Goal: Task Accomplishment & Management: Manage account settings

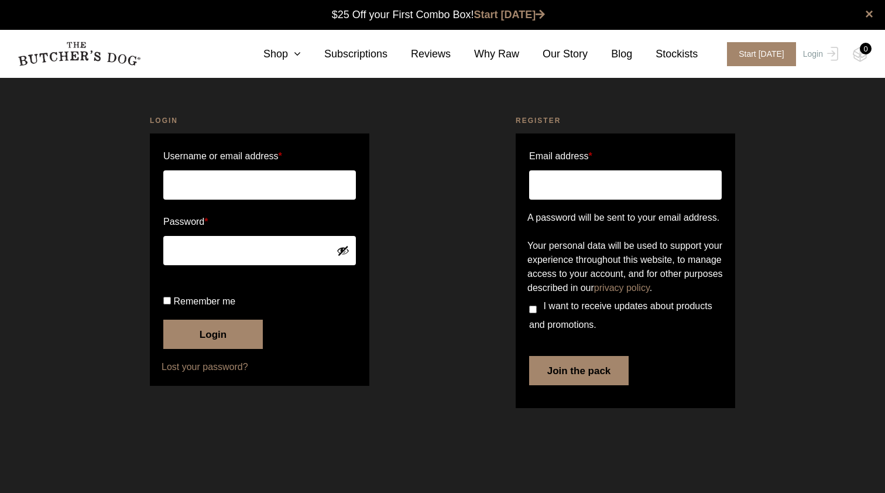
type input "stlyras@gmail.com"
click at [213, 349] on button "Login" at bounding box center [212, 333] width 99 height 29
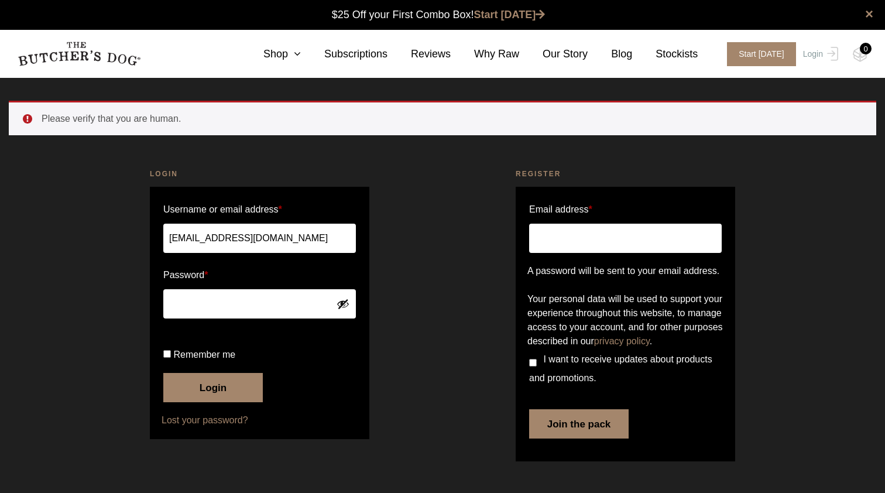
scroll to position [1, 0]
click at [204, 402] on button "Login" at bounding box center [212, 387] width 99 height 29
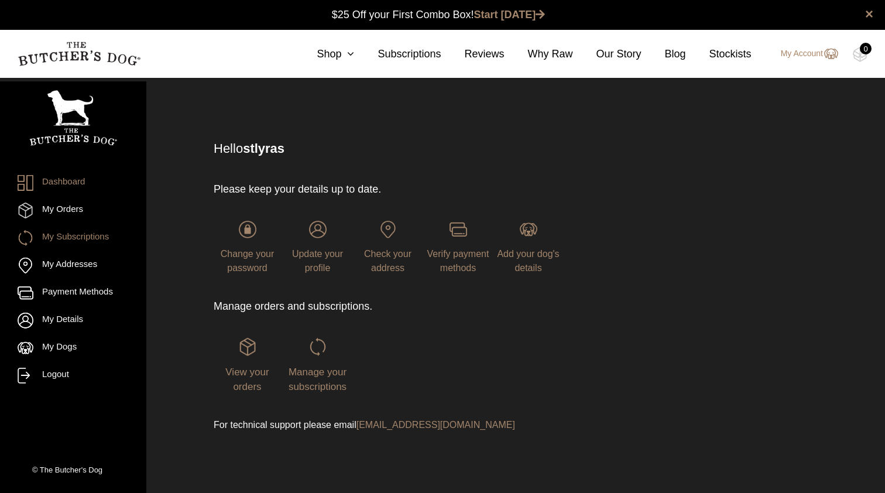
click at [72, 235] on link "My Subscriptions" at bounding box center [73, 238] width 111 height 16
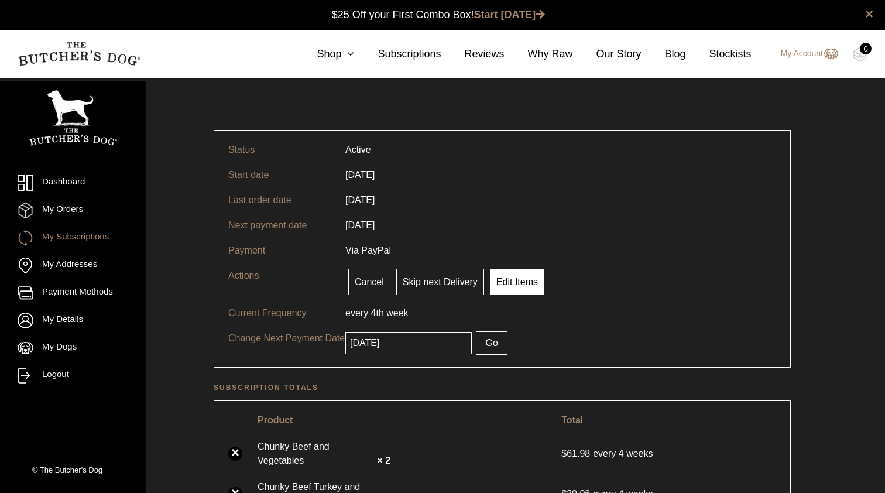
click at [516, 287] on link "Edit Items" at bounding box center [517, 282] width 54 height 26
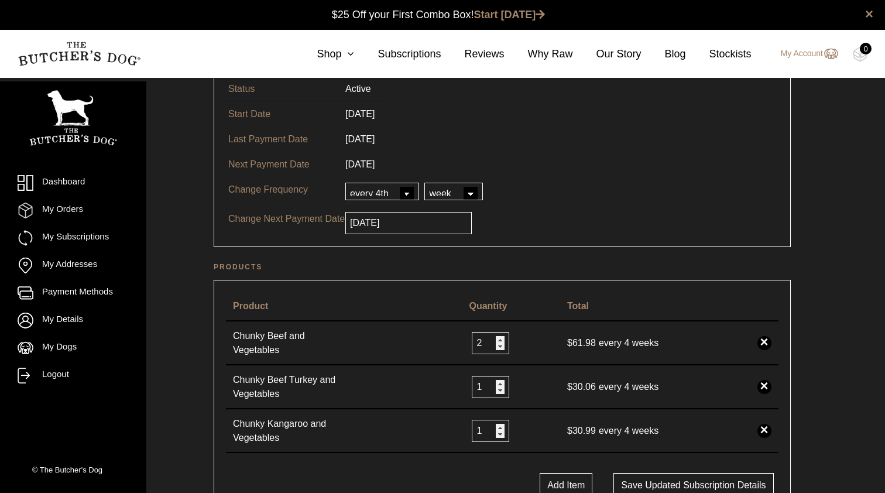
scroll to position [87, 0]
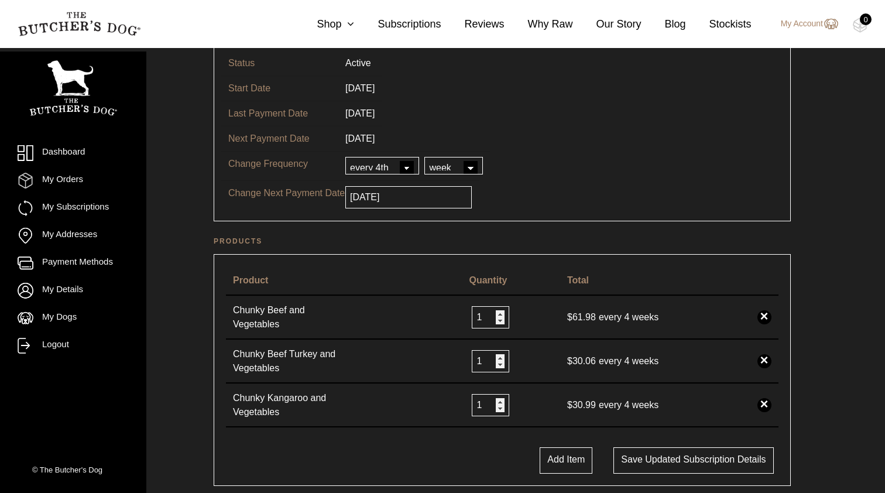
click at [496, 319] on input "1" at bounding box center [490, 317] width 37 height 22
click at [494, 313] on input "2" at bounding box center [490, 317] width 37 height 22
click at [494, 313] on input "3" at bounding box center [490, 317] width 37 height 22
type input "4"
click at [494, 313] on input "4" at bounding box center [490, 317] width 37 height 22
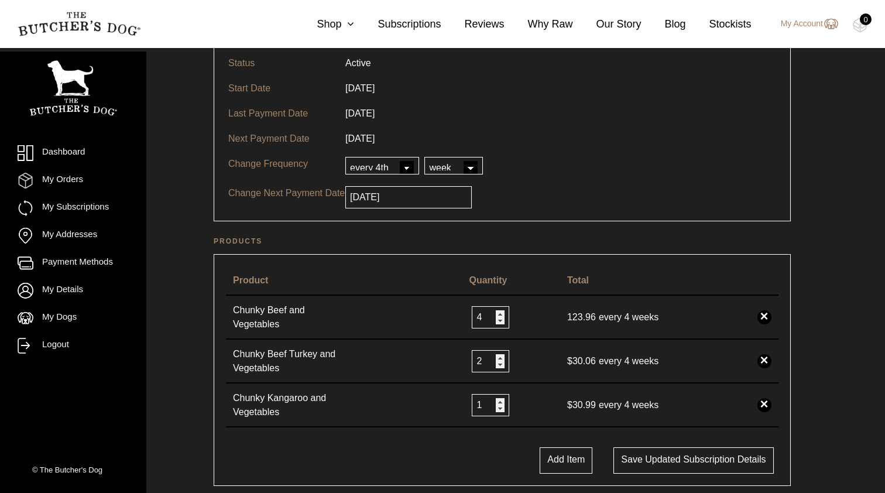
click at [496, 360] on input "2" at bounding box center [490, 361] width 37 height 22
click at [496, 360] on input "3" at bounding box center [490, 361] width 37 height 22
type input "4"
click at [496, 359] on input "4" at bounding box center [490, 361] width 37 height 22
click at [496, 406] on input "0" at bounding box center [490, 405] width 37 height 22
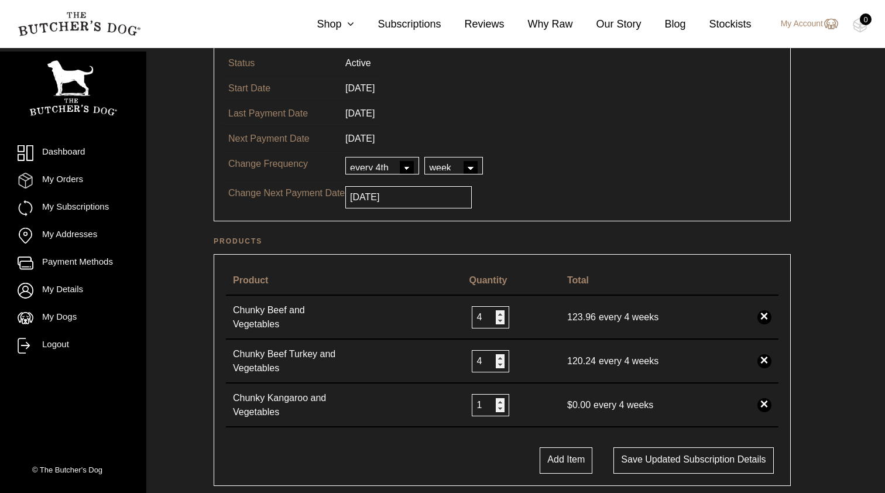
click at [495, 402] on input "1" at bounding box center [490, 405] width 37 height 22
click at [495, 402] on input "2" at bounding box center [490, 405] width 37 height 22
type input "3"
click at [495, 402] on input "3" at bounding box center [490, 405] width 37 height 22
type input "5"
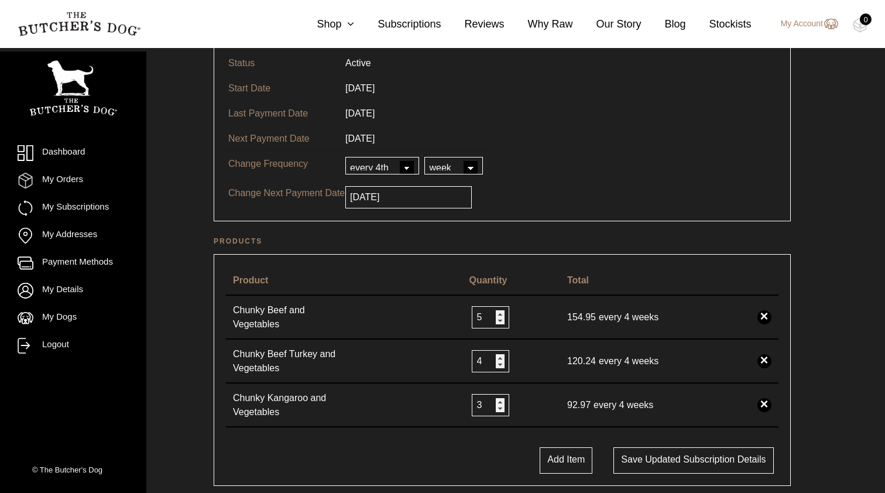
click at [498, 316] on input "5" at bounding box center [490, 317] width 37 height 22
type input "5"
click at [496, 357] on input "5" at bounding box center [490, 361] width 37 height 22
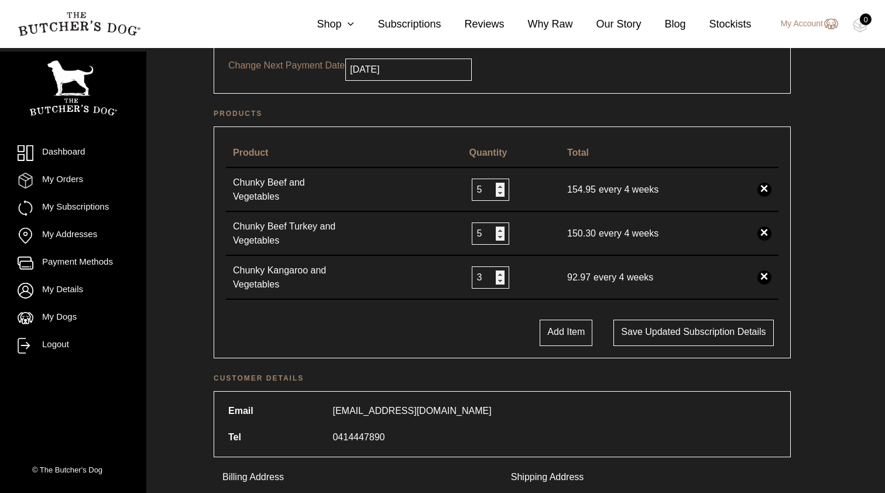
scroll to position [209, 0]
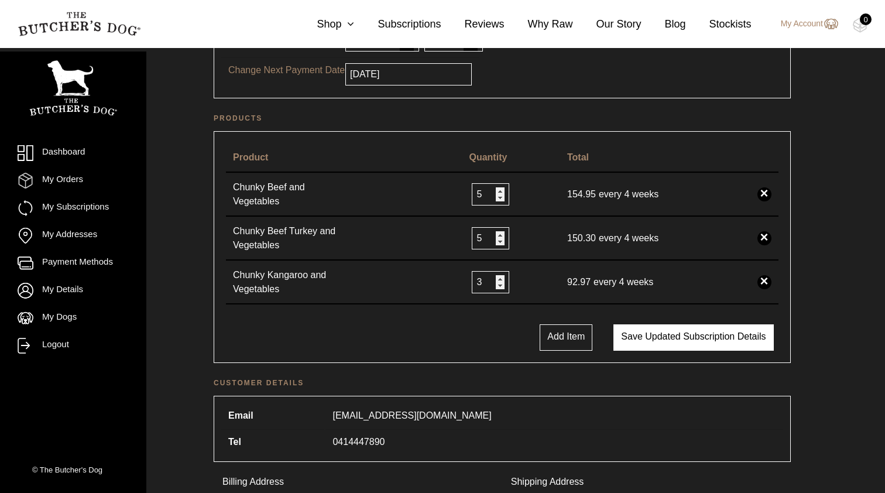
click at [708, 328] on button "Save updated subscription details" at bounding box center [693, 337] width 160 height 26
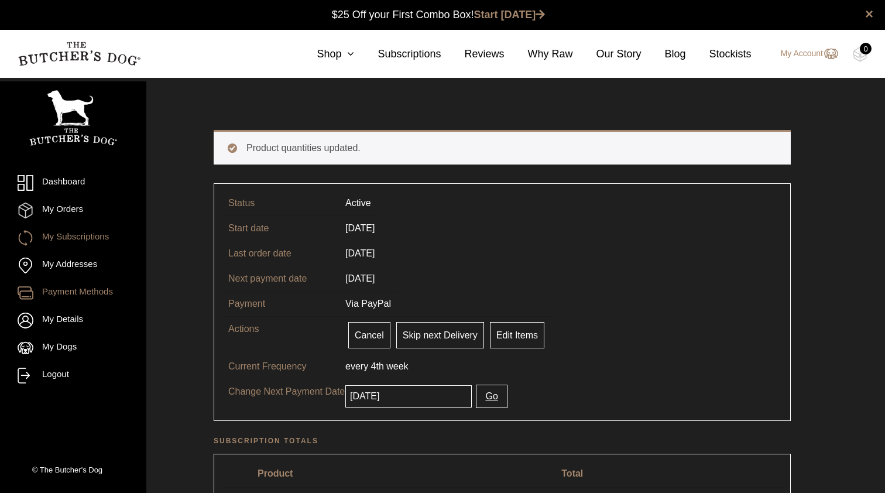
click at [91, 291] on link "Payment Methods" at bounding box center [73, 293] width 111 height 16
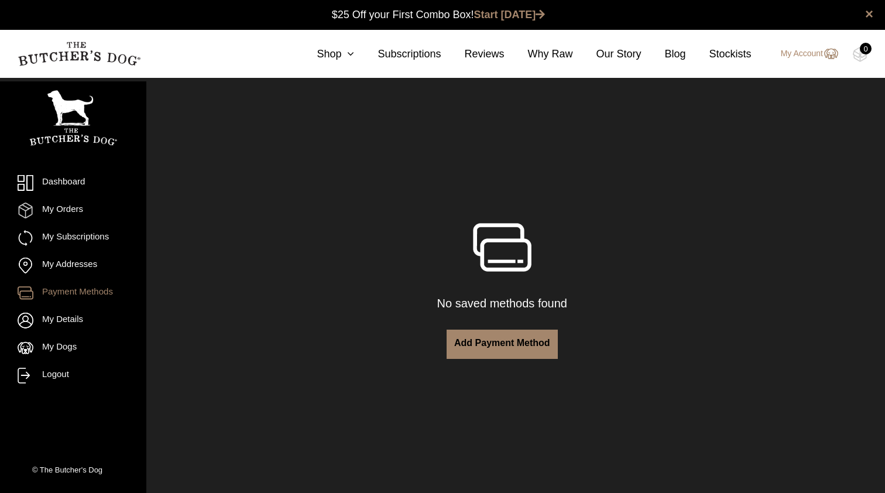
click at [535, 340] on link "Add payment method" at bounding box center [501, 343] width 111 height 29
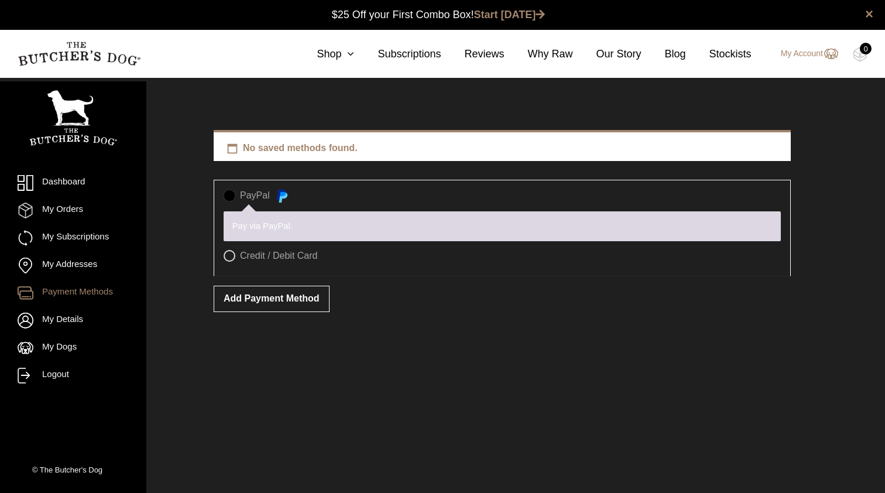
click at [250, 252] on label "Credit / Debit Card" at bounding box center [501, 256] width 557 height 12
radio input "true"
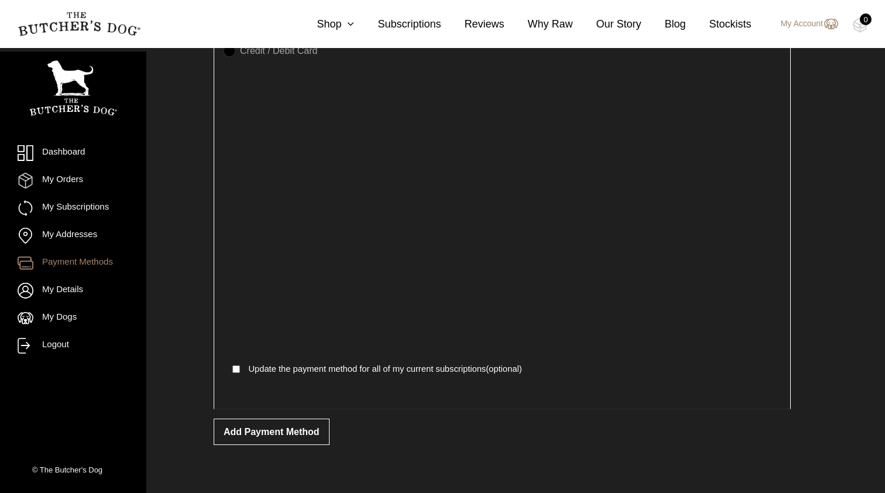
scroll to position [162, 0]
click at [435, 429] on div "Add payment method" at bounding box center [502, 431] width 577 height 45
click at [236, 362] on input "Update the payment method for all of my current subscriptions (optional)" at bounding box center [236, 368] width 8 height 17
checkbox input "true"
click at [271, 432] on button "Add payment method" at bounding box center [272, 431] width 116 height 26
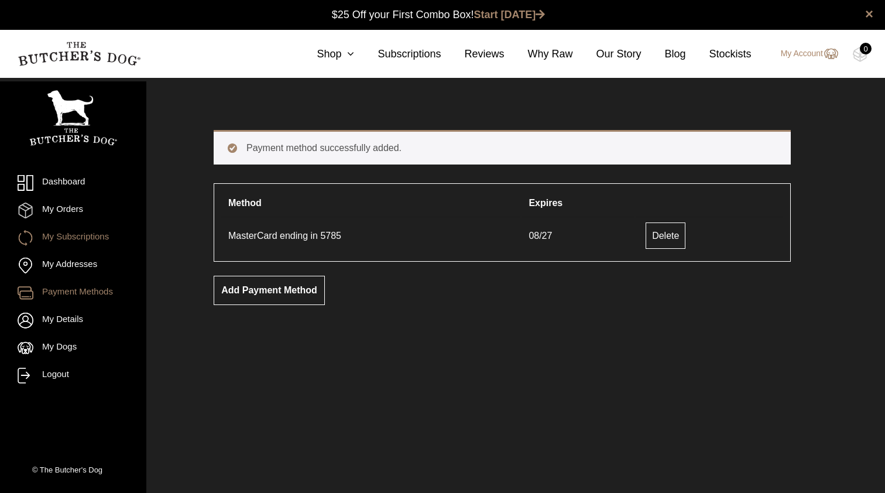
click at [61, 239] on link "My Subscriptions" at bounding box center [73, 238] width 111 height 16
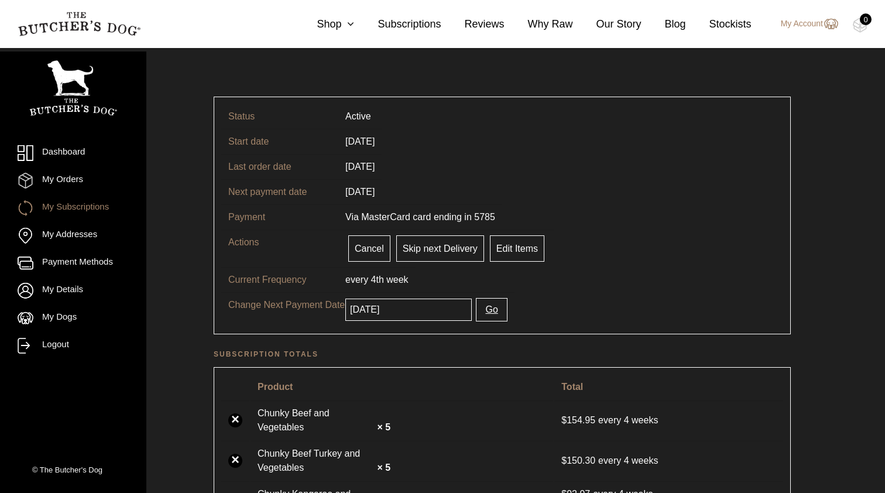
scroll to position [25, 0]
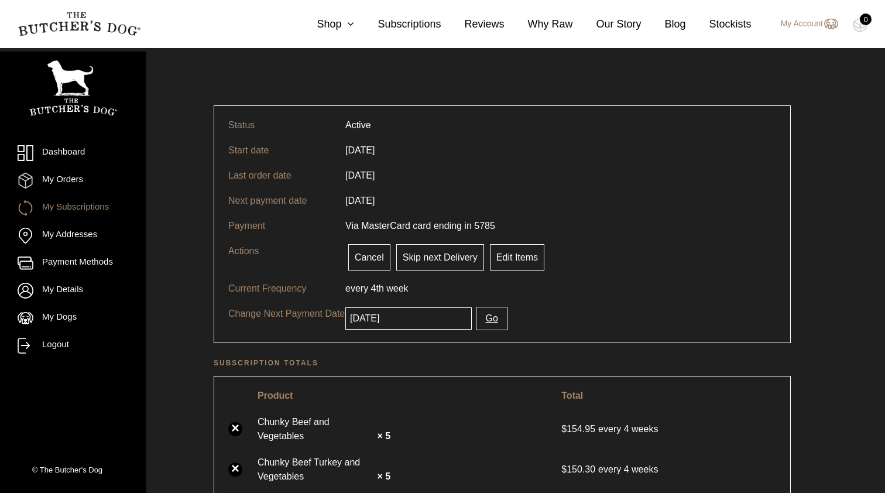
click at [388, 321] on input "[DATE]" at bounding box center [408, 318] width 126 height 22
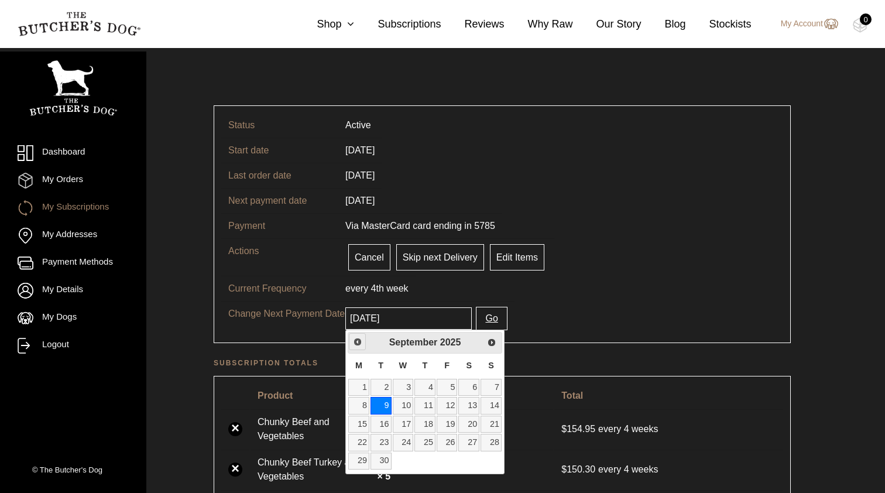
click at [359, 343] on span "Previous" at bounding box center [357, 341] width 9 height 9
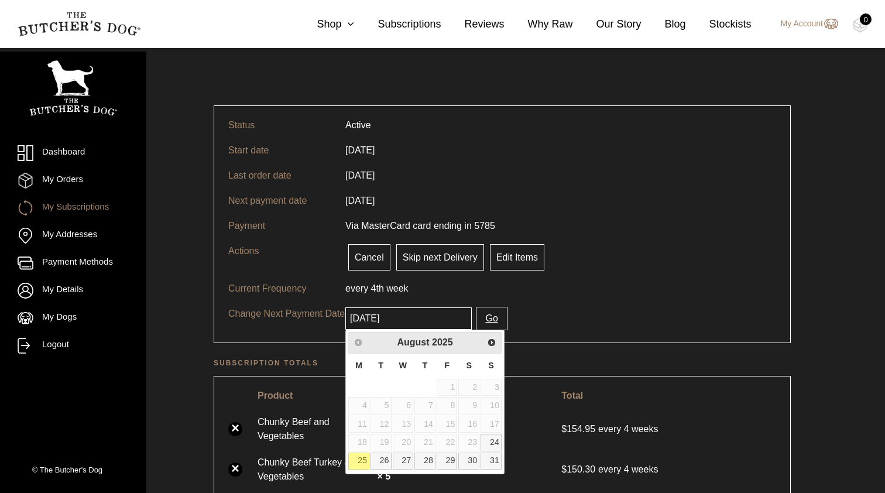
click at [360, 462] on link "25" at bounding box center [358, 460] width 21 height 17
type input "2025-08-25"
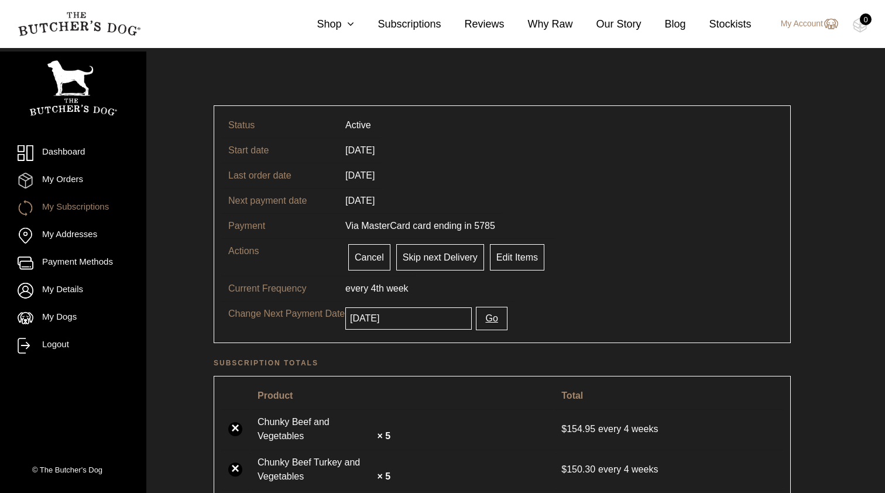
click at [488, 320] on button "Go" at bounding box center [491, 318] width 31 height 23
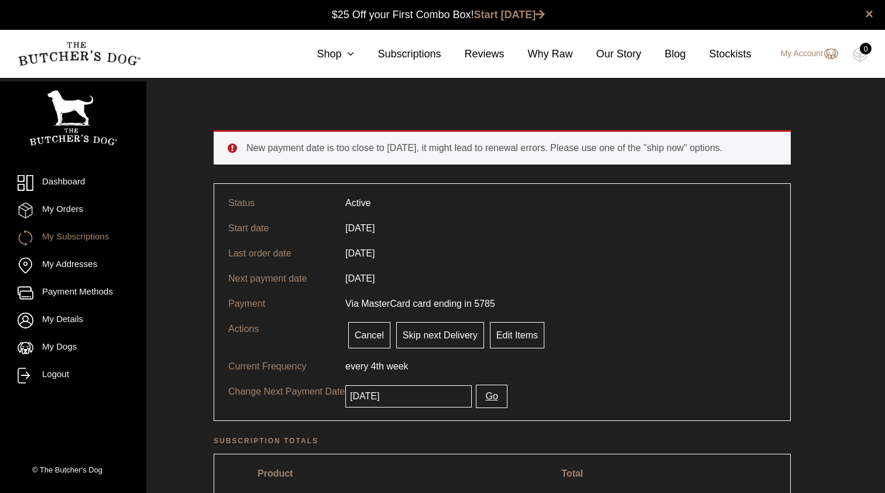
click at [704, 290] on tr "Next payment date [DATE]" at bounding box center [502, 278] width 562 height 25
click at [234, 149] on ul "New payment date is too close to [DATE], it might lead to renewal errors. Pleas…" at bounding box center [502, 147] width 577 height 35
click at [578, 328] on tr "Actions Cancel Pause Skip next Delivery Deliver now. Keep schedule Edit Items" at bounding box center [502, 334] width 562 height 37
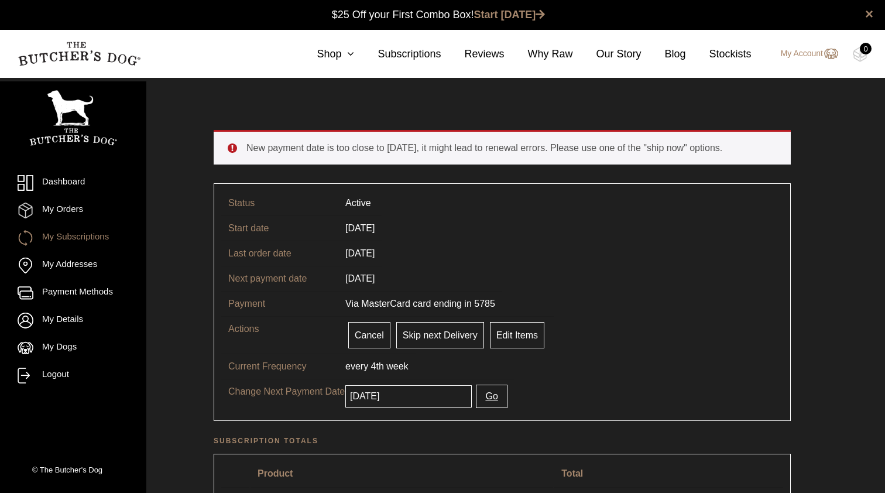
click at [487, 397] on button "Go" at bounding box center [491, 395] width 31 height 23
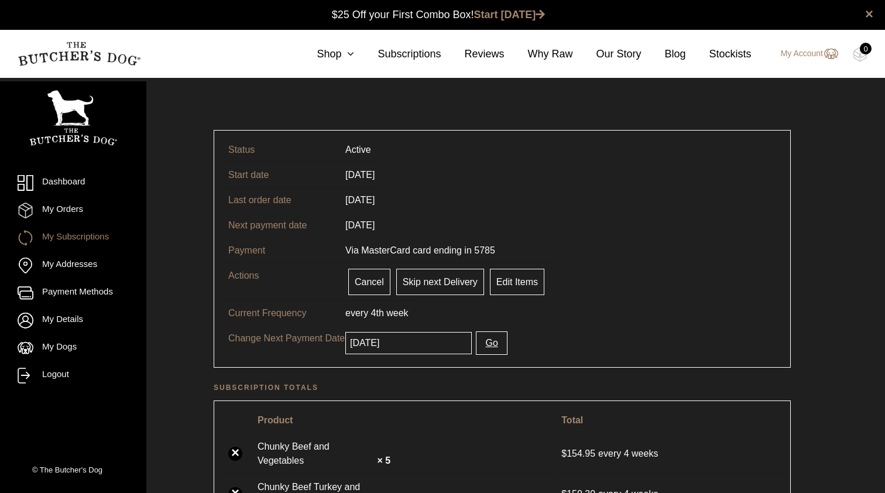
click at [428, 346] on input "2025-09-09" at bounding box center [408, 343] width 126 height 22
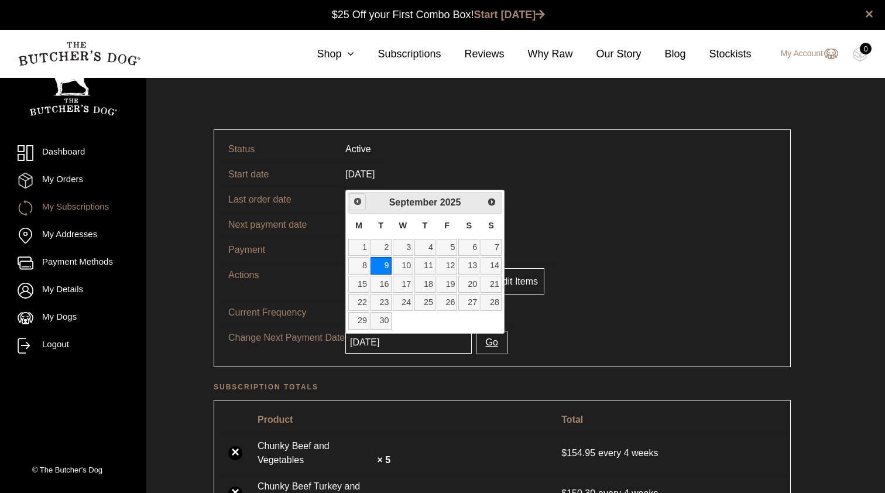
click at [357, 199] on span "Previous" at bounding box center [357, 201] width 9 height 9
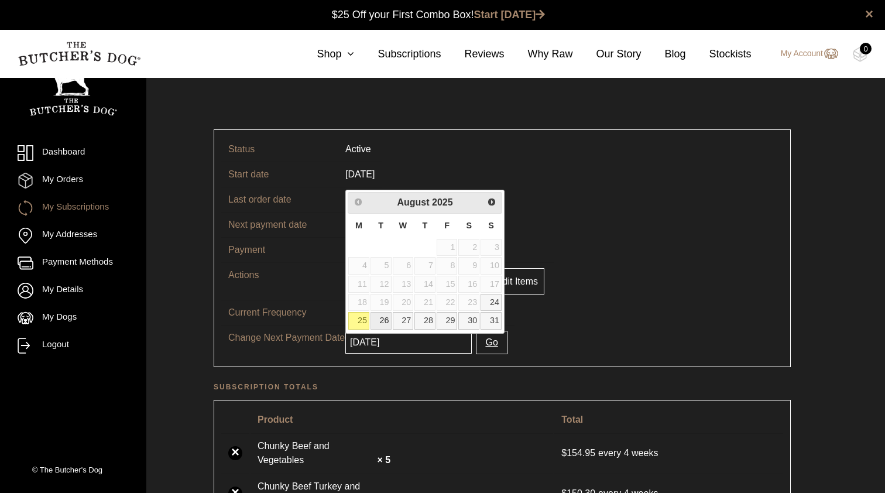
click at [377, 321] on link "26" at bounding box center [380, 320] width 21 height 17
type input "[DATE]"
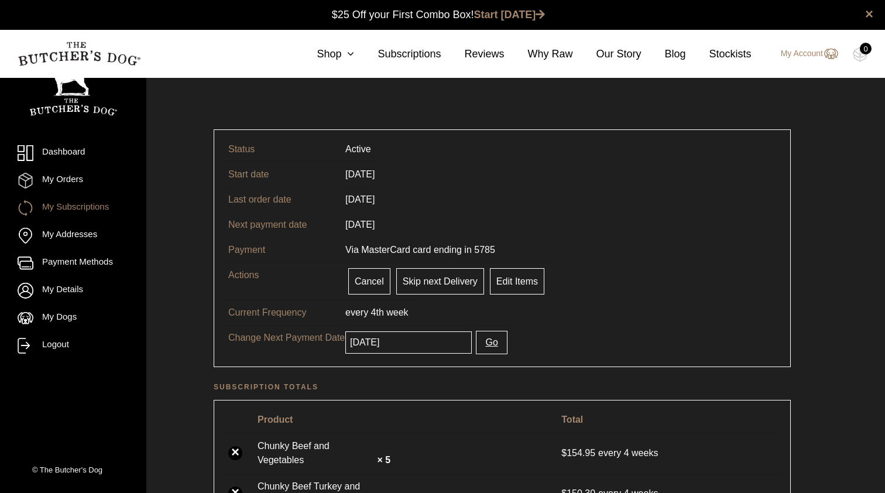
click at [496, 348] on button "Go" at bounding box center [491, 342] width 31 height 23
click at [494, 343] on button "Go" at bounding box center [491, 342] width 31 height 23
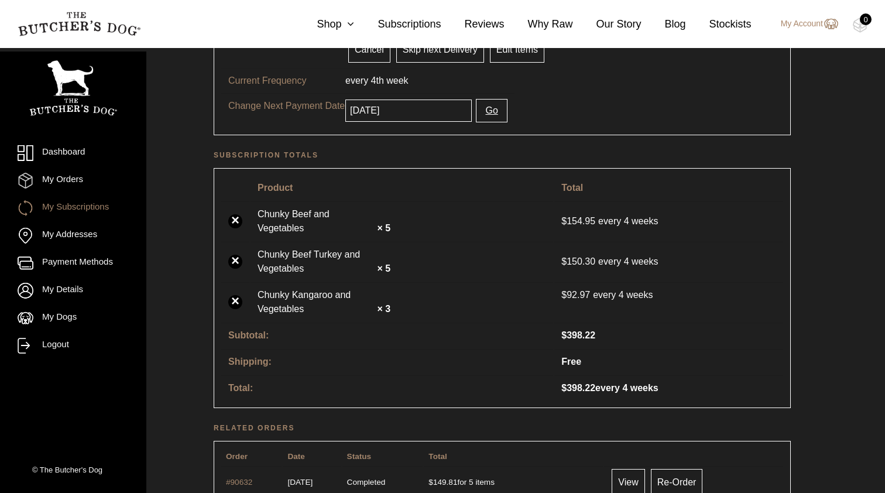
scroll to position [311, 0]
